Goal: Use online tool/utility: Utilize a website feature to perform a specific function

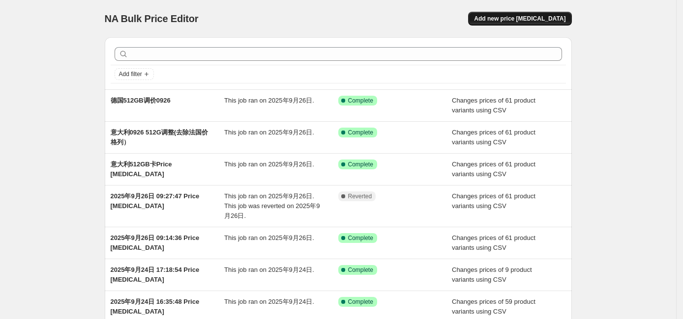
click at [509, 20] on span "Add new price [MEDICAL_DATA]" at bounding box center [519, 19] width 91 height 8
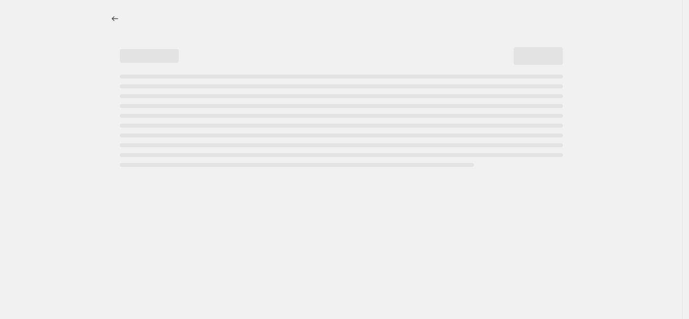
select select "percentage"
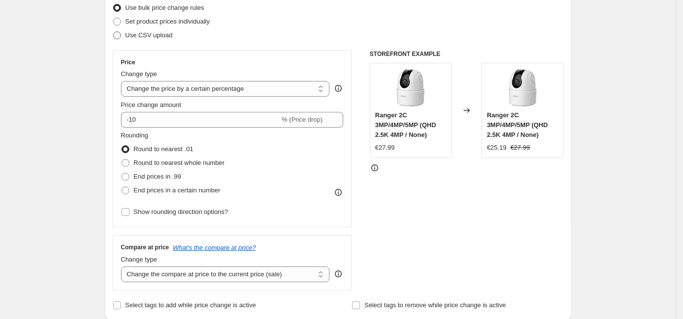
click at [136, 37] on span "Use CSV upload" at bounding box center [148, 34] width 47 height 7
click at [114, 32] on input "Use CSV upload" at bounding box center [113, 31] width 0 height 0
radio input "true"
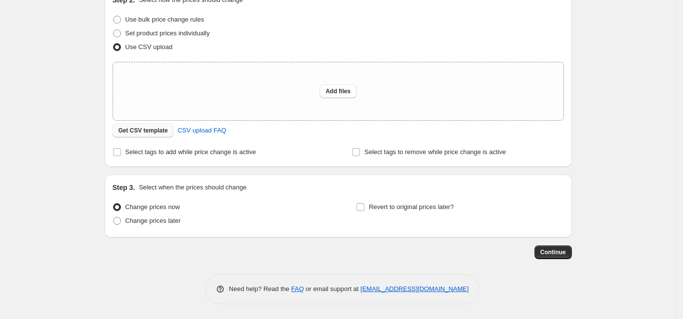
click at [149, 134] on span "Get CSV template" at bounding box center [143, 131] width 50 height 8
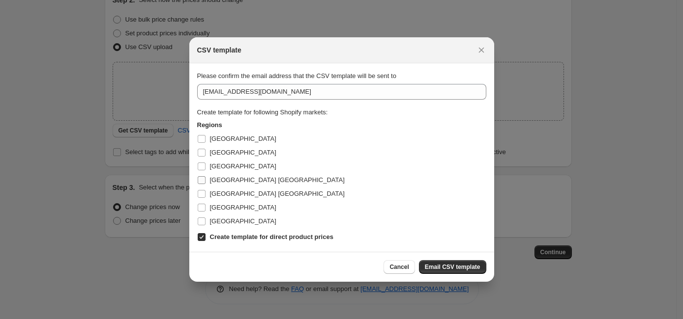
click at [228, 182] on span "[GEOGRAPHIC_DATA] [GEOGRAPHIC_DATA]" at bounding box center [277, 179] width 135 height 7
click at [205, 182] on input "[GEOGRAPHIC_DATA] [GEOGRAPHIC_DATA]" at bounding box center [202, 180] width 8 height 8
checkbox input "true"
click at [223, 241] on b "Create template for direct product prices" at bounding box center [271, 236] width 123 height 7
click at [205, 241] on input "Create template for direct product prices" at bounding box center [202, 237] width 8 height 8
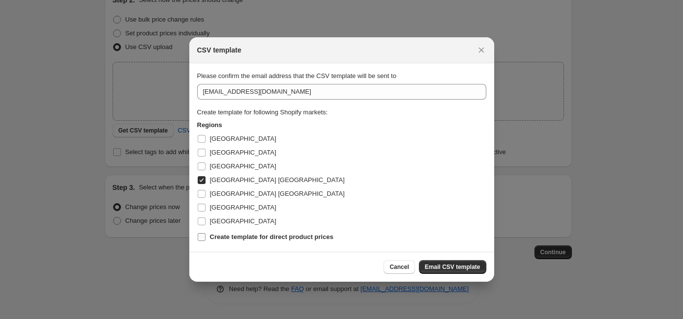
checkbox input "false"
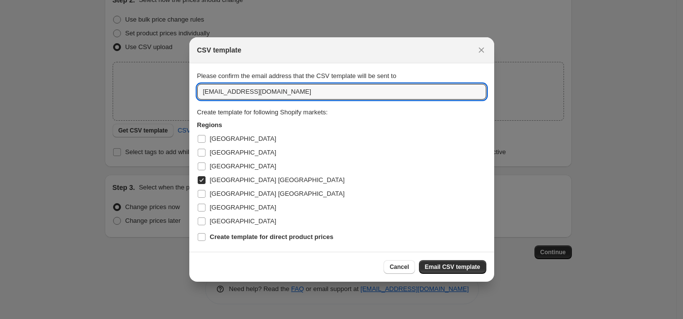
drag, startPoint x: 302, startPoint y: 90, endPoint x: 79, endPoint y: 78, distance: 223.4
click at [79, 319] on div "CSV template Please confirm the email address that the CSV template will be sen…" at bounding box center [341, 319] width 683 height 0
type input "z"
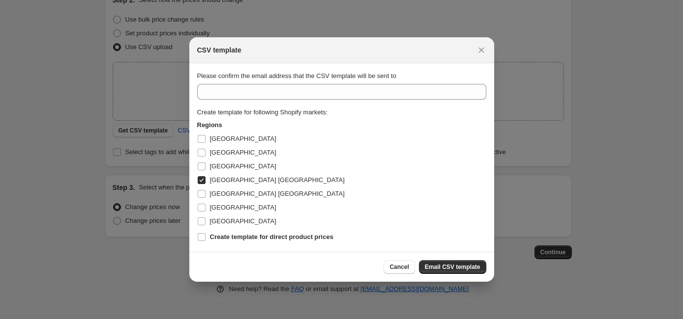
click at [435, 83] on div "Please confirm the email address that the CSV template will be sent to Create t…" at bounding box center [341, 157] width 289 height 173
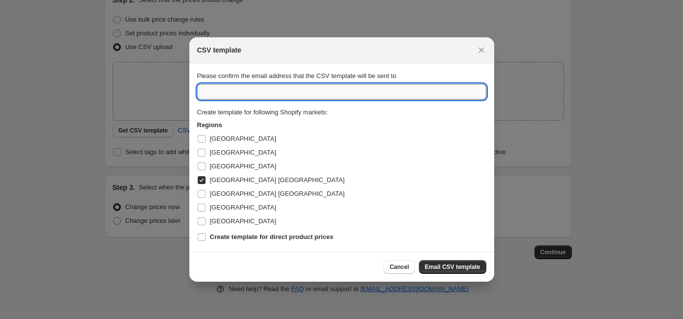
click at [297, 94] on input ":r2b:" at bounding box center [341, 92] width 289 height 16
type input "[EMAIL_ADDRESS][DOMAIN_NAME]"
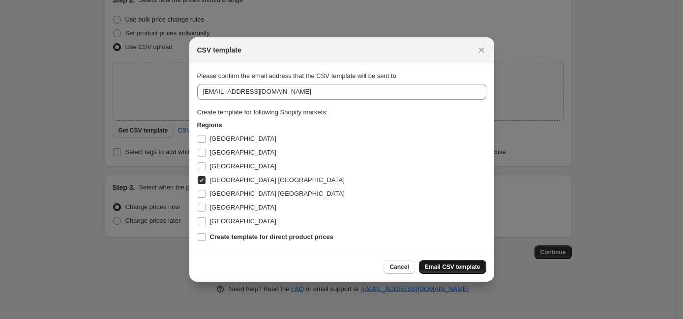
click at [444, 268] on span "Email CSV template" at bounding box center [453, 267] width 56 height 8
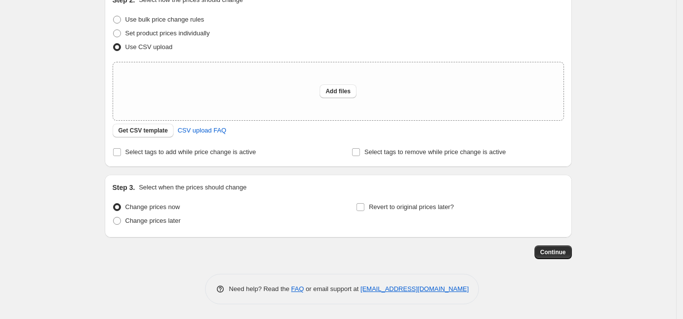
drag, startPoint x: 638, startPoint y: 76, endPoint x: 631, endPoint y: 8, distance: 68.2
click at [638, 76] on div "Create new price [MEDICAL_DATA]. This page is ready Create new price [MEDICAL_D…" at bounding box center [338, 100] width 676 height 438
